Goal: Use online tool/utility

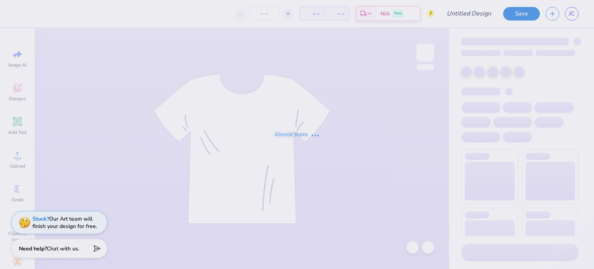
type input "bw 2026"
type input "40"
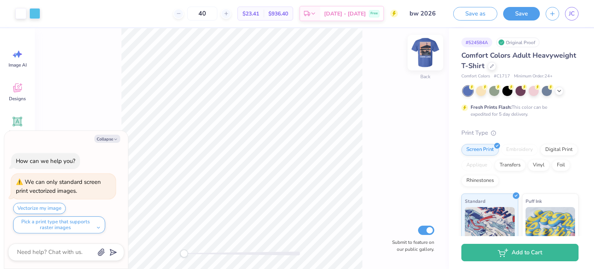
click at [426, 52] on img at bounding box center [425, 52] width 31 height 31
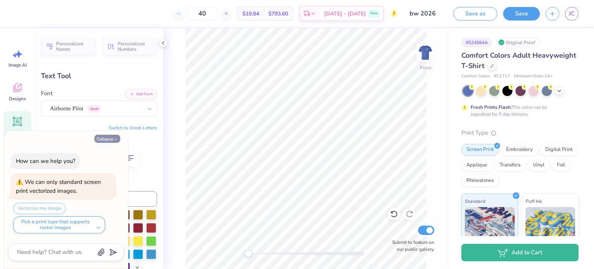
click at [104, 140] on button "Collapse" at bounding box center [107, 139] width 26 height 8
type textarea "x"
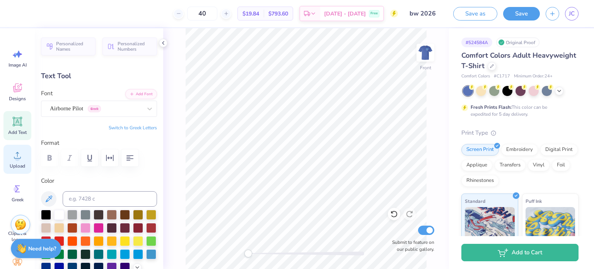
click at [24, 160] on div "Upload" at bounding box center [17, 159] width 28 height 29
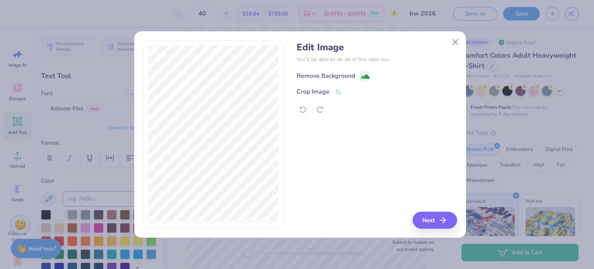
click at [315, 75] on div "Remove Background" at bounding box center [326, 75] width 58 height 9
